Goal: Transaction & Acquisition: Download file/media

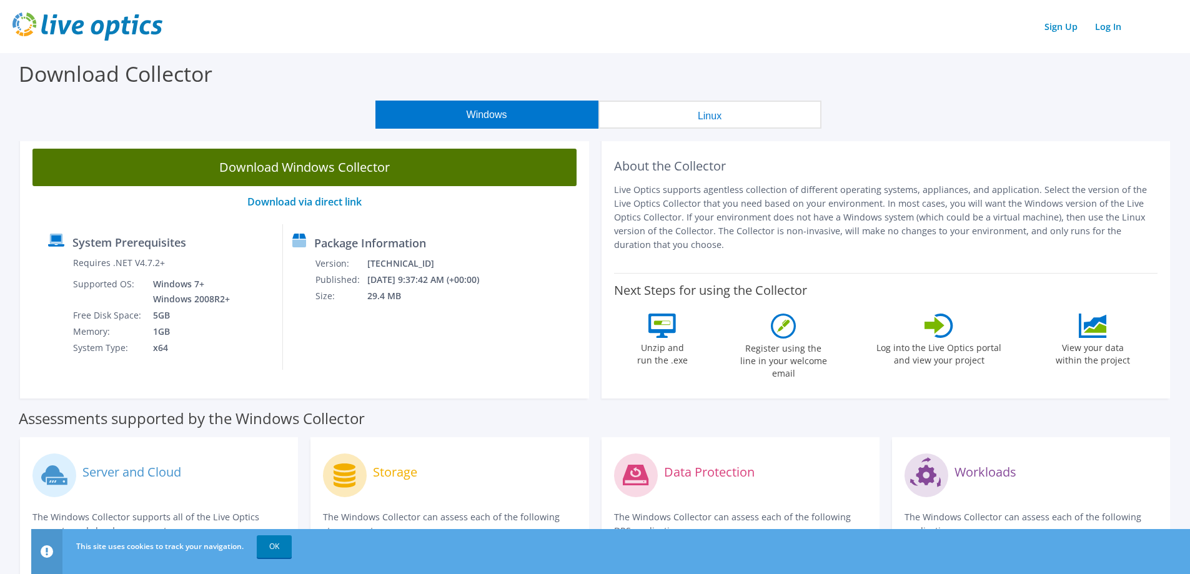
click at [289, 166] on link "Download Windows Collector" at bounding box center [304, 167] width 544 height 37
click at [292, 157] on link "Download Windows Collector" at bounding box center [304, 167] width 544 height 37
